Goal: Register for event/course

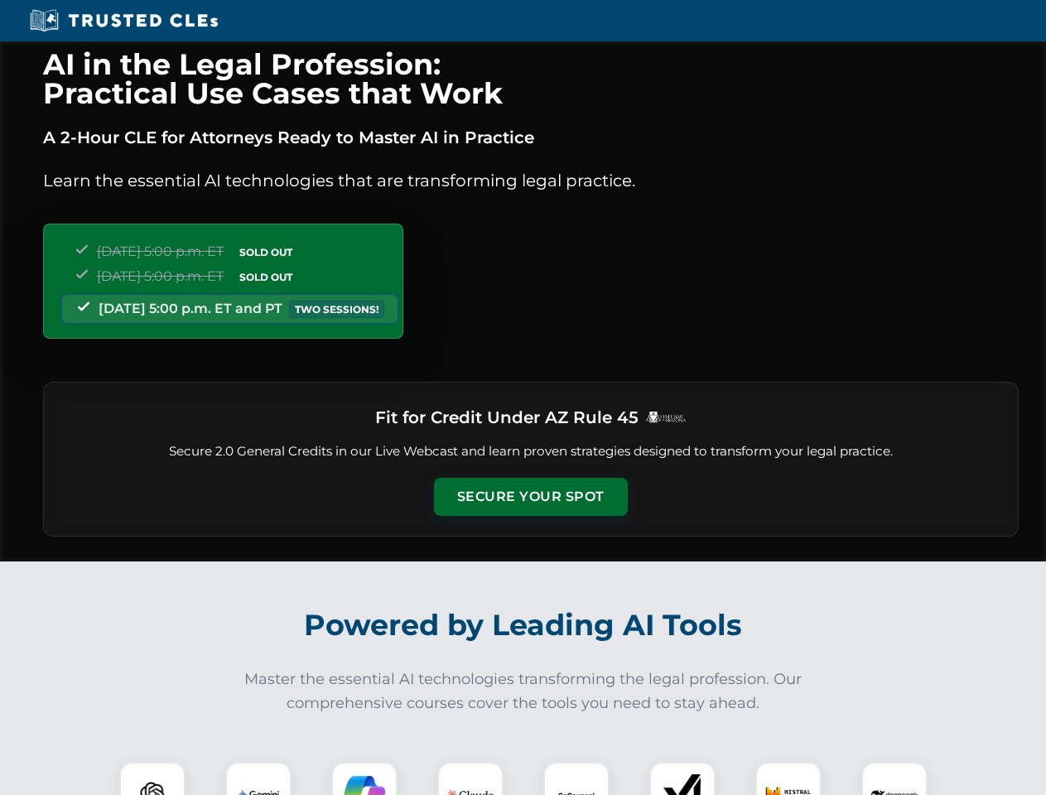
click at [530, 497] on button "Secure Your Spot" at bounding box center [531, 497] width 194 height 38
click at [152, 778] on img at bounding box center [152, 795] width 48 height 48
